Goal: Information Seeking & Learning: Learn about a topic

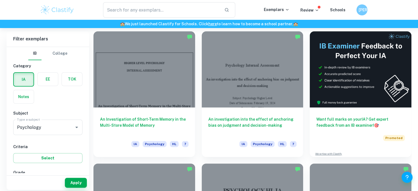
scroll to position [156, 0]
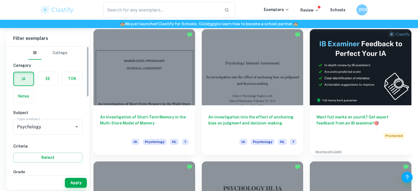
click at [68, 74] on label "button" at bounding box center [72, 78] width 20 height 13
click at [0, 0] on input "radio" at bounding box center [0, 0] width 0 height 0
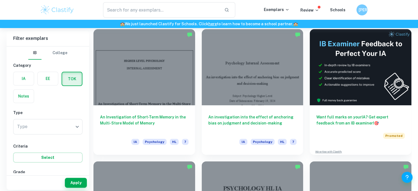
scroll to position [21, 0]
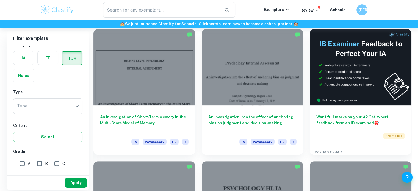
click at [76, 184] on button "Apply" at bounding box center [76, 183] width 22 height 10
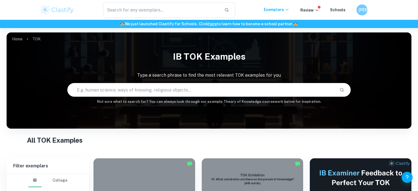
click at [177, 87] on input "text" at bounding box center [201, 89] width 267 height 15
type input "tok ethics"
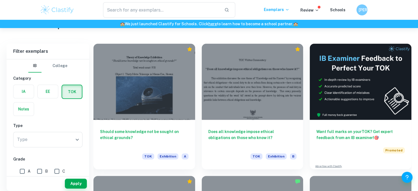
scroll to position [118, 0]
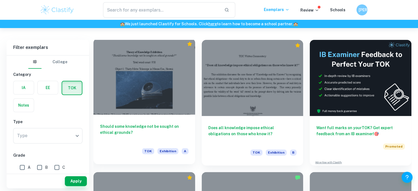
click at [172, 127] on h6 "Should some knowledge not be sought on ethical grounds?" at bounding box center [144, 132] width 88 height 18
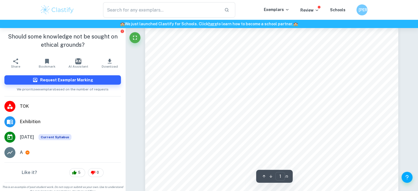
scroll to position [62, 0]
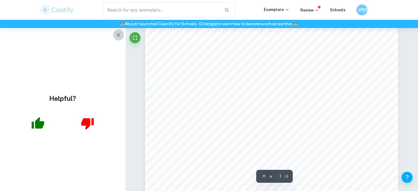
click at [118, 36] on icon "button" at bounding box center [118, 35] width 7 height 7
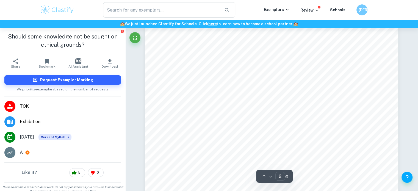
scroll to position [462, 0]
click at [210, 62] on div "“Should some knowledge not be sought on ethical grounds?” 2 Object 2: “The Phys…" at bounding box center [271, 151] width 253 height 358
drag, startPoint x: 178, startPoint y: 62, endPoint x: 240, endPoint y: 135, distance: 96.3
click at [240, 135] on div "“Should some knowledge not be sought on ethical grounds?” 2 Object 2: “The Phys…" at bounding box center [271, 194] width 253 height 358
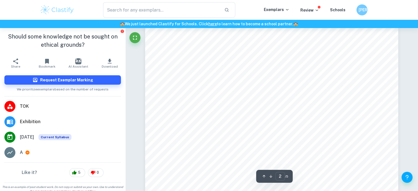
drag, startPoint x: 227, startPoint y: 110, endPoint x: 153, endPoint y: 92, distance: 76.5
click at [153, 92] on div "“Should some knowledge not be sought on ethical grounds?” 2 Object 2: “The Phys…" at bounding box center [271, 194] width 253 height 358
click at [261, 104] on div "“Should some knowledge not be sought on ethical grounds?” 2 Object 2: “The Phys…" at bounding box center [271, 194] width 253 height 358
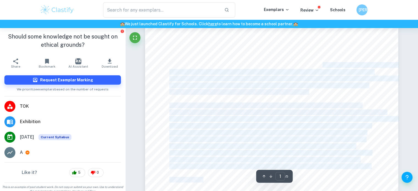
drag, startPoint x: 286, startPoint y: 43, endPoint x: 311, endPoint y: 63, distance: 32.2
click at [311, 63] on div "1 Theory of Knowledge Exhibition “Should some knowledge not be sought on ethica…" at bounding box center [271, 38] width 253 height 358
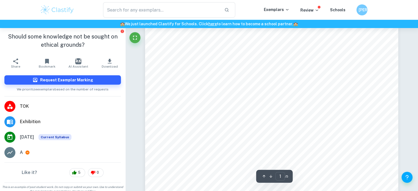
click at [282, 64] on span "centuries, and are home to [DEMOGRAPHIC_DATA] gods. Since I am part [DEMOGRAPHI…" at bounding box center [294, 65] width 250 height 5
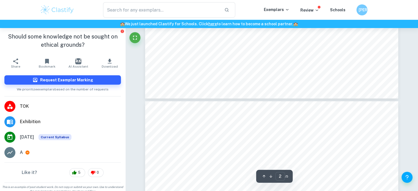
type input "3"
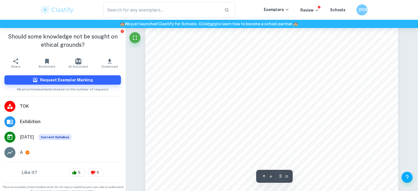
scroll to position [865, 0]
